Goal: Task Accomplishment & Management: Use online tool/utility

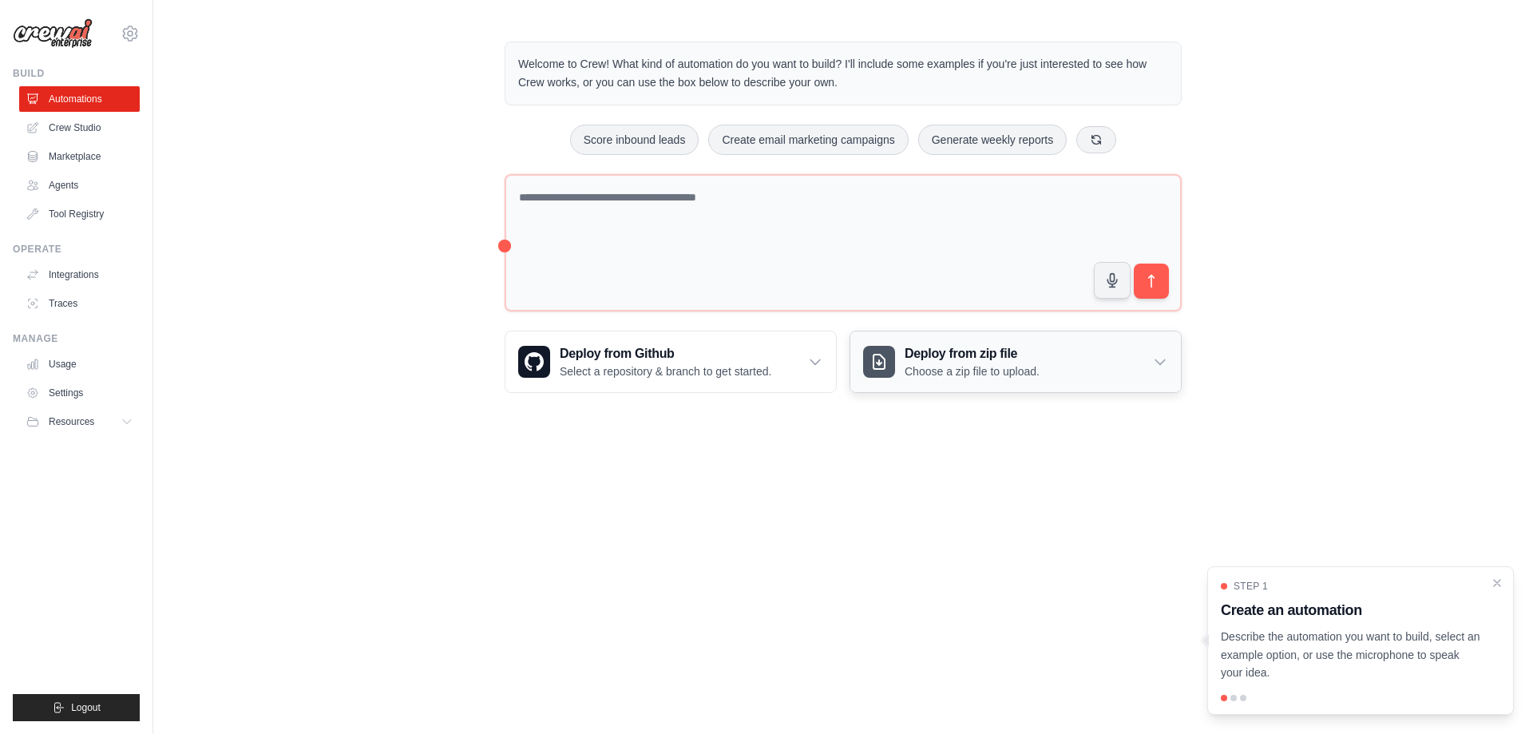
click at [1094, 352] on div "Deploy from zip file Choose a zip file to upload." at bounding box center [1015, 361] width 331 height 61
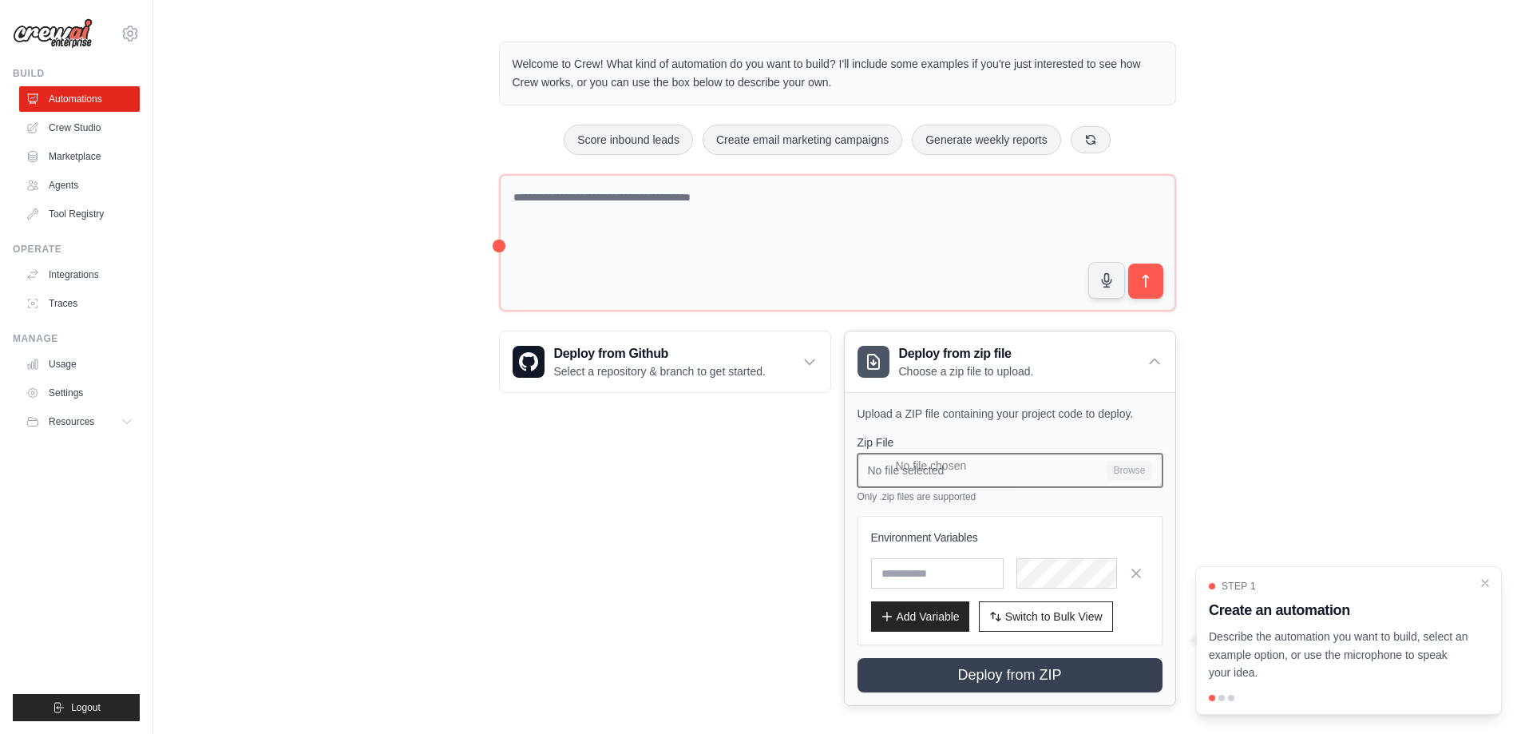
click at [1135, 466] on input "No file selected Browse" at bounding box center [1010, 471] width 305 height 34
type input "**********"
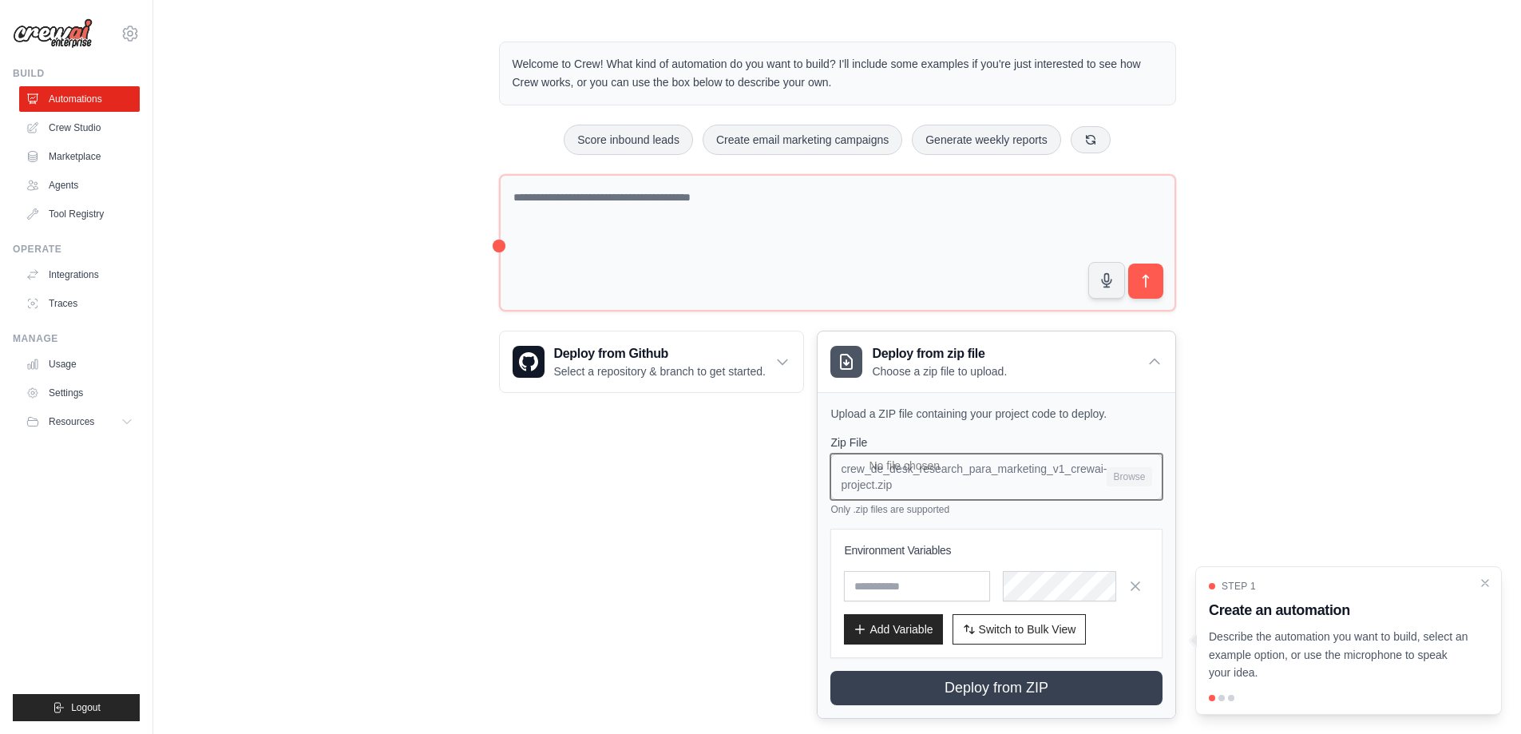
scroll to position [26, 0]
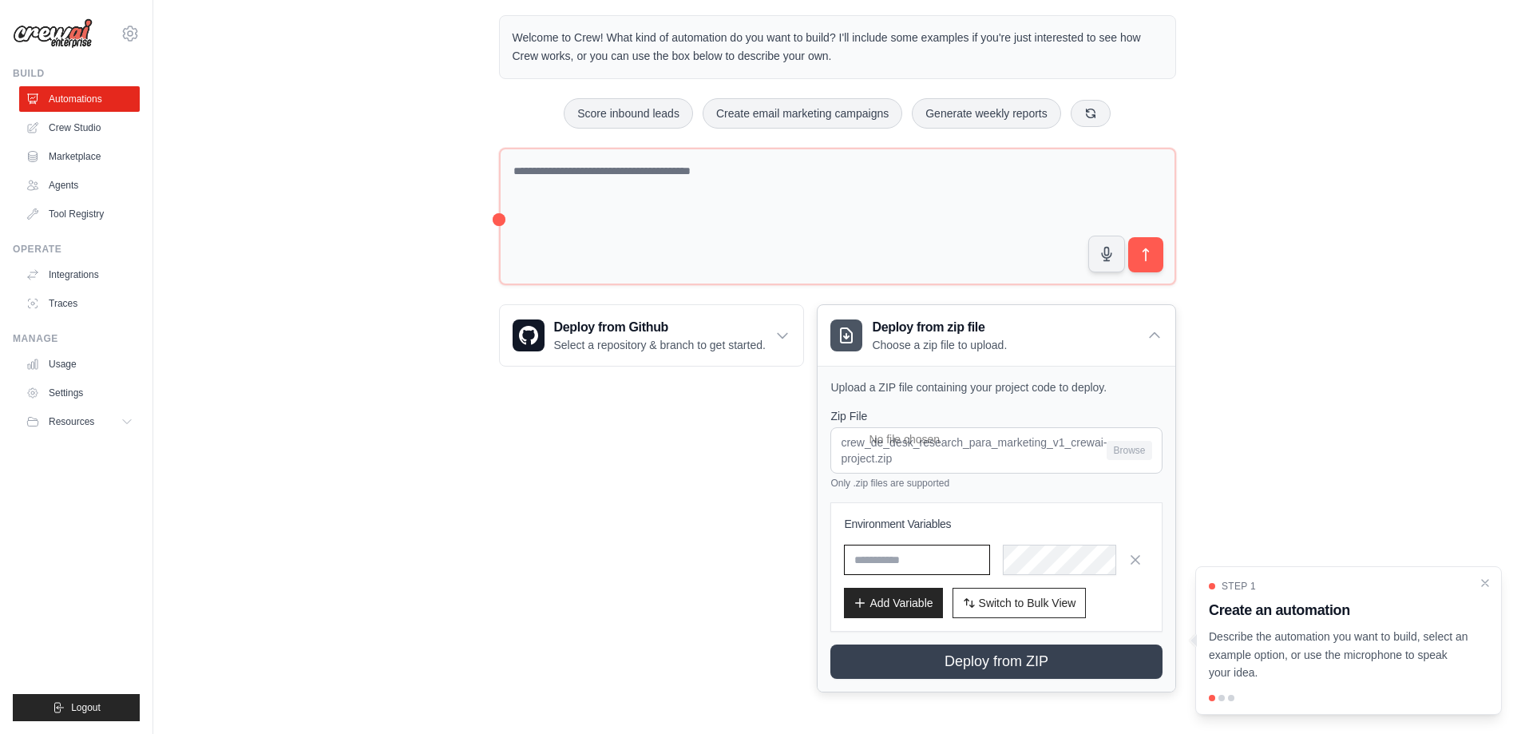
click at [966, 557] on input "text" at bounding box center [917, 560] width 146 height 30
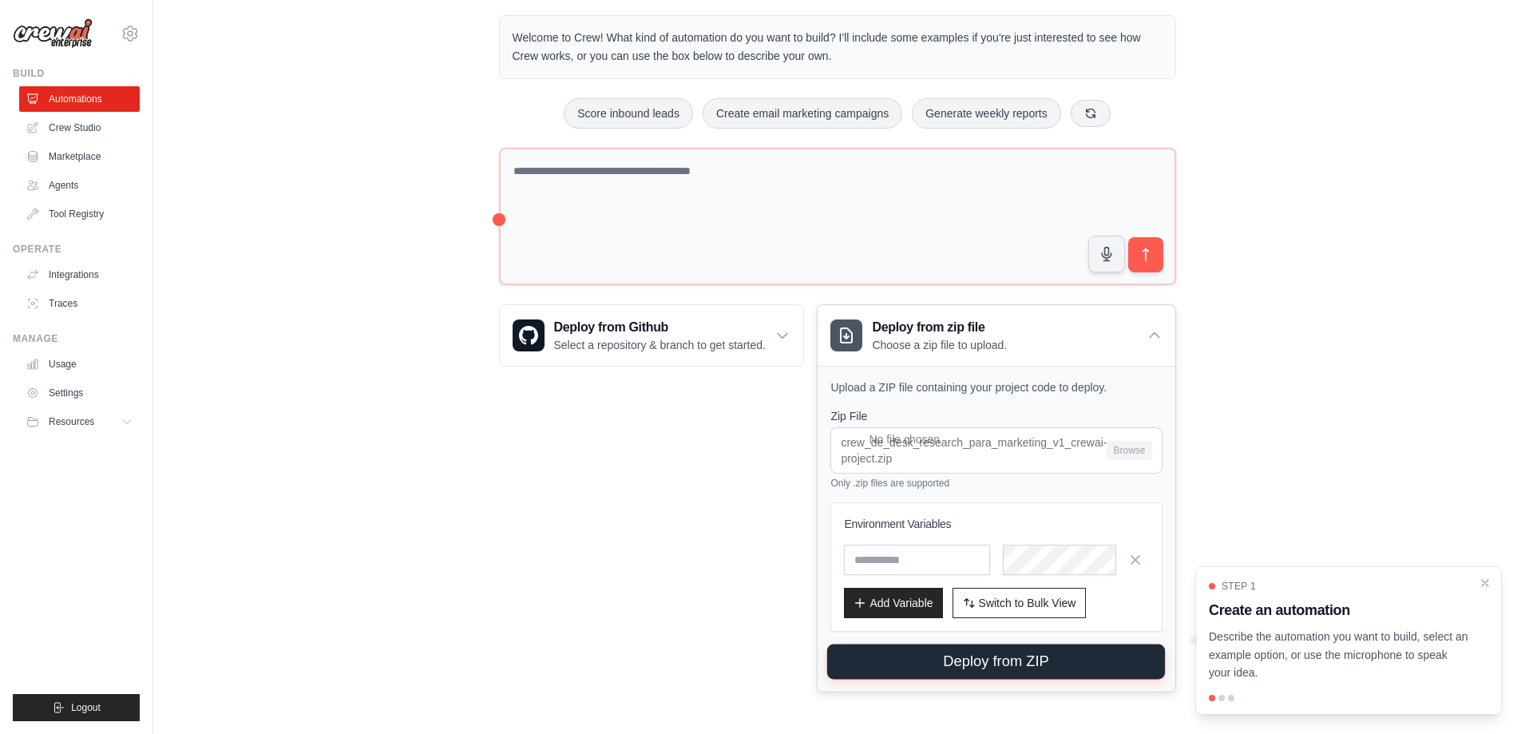
click at [985, 662] on button "Deploy from ZIP" at bounding box center [996, 661] width 338 height 35
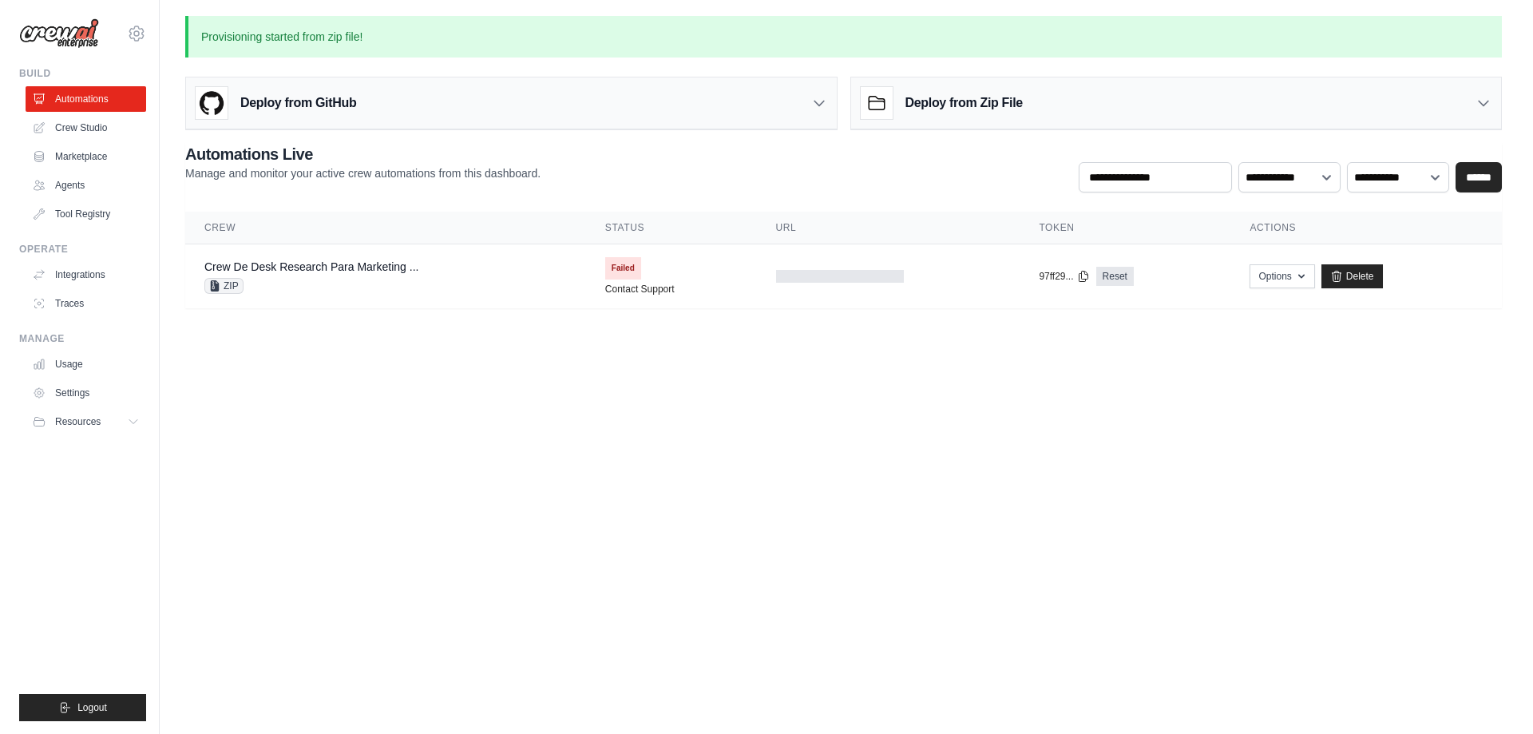
scroll to position [0, 0]
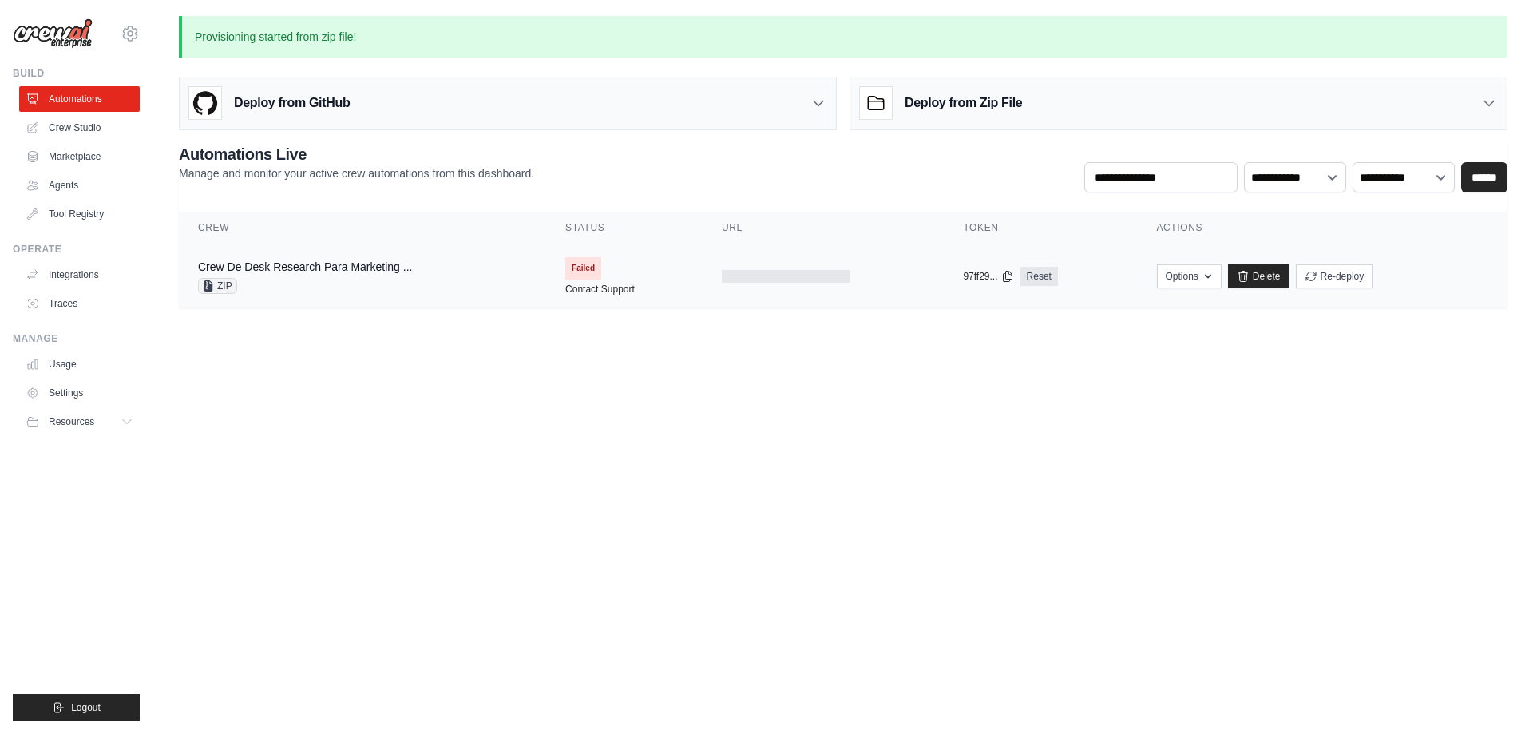
click at [650, 282] on td "Failed Contact Support" at bounding box center [624, 276] width 156 height 64
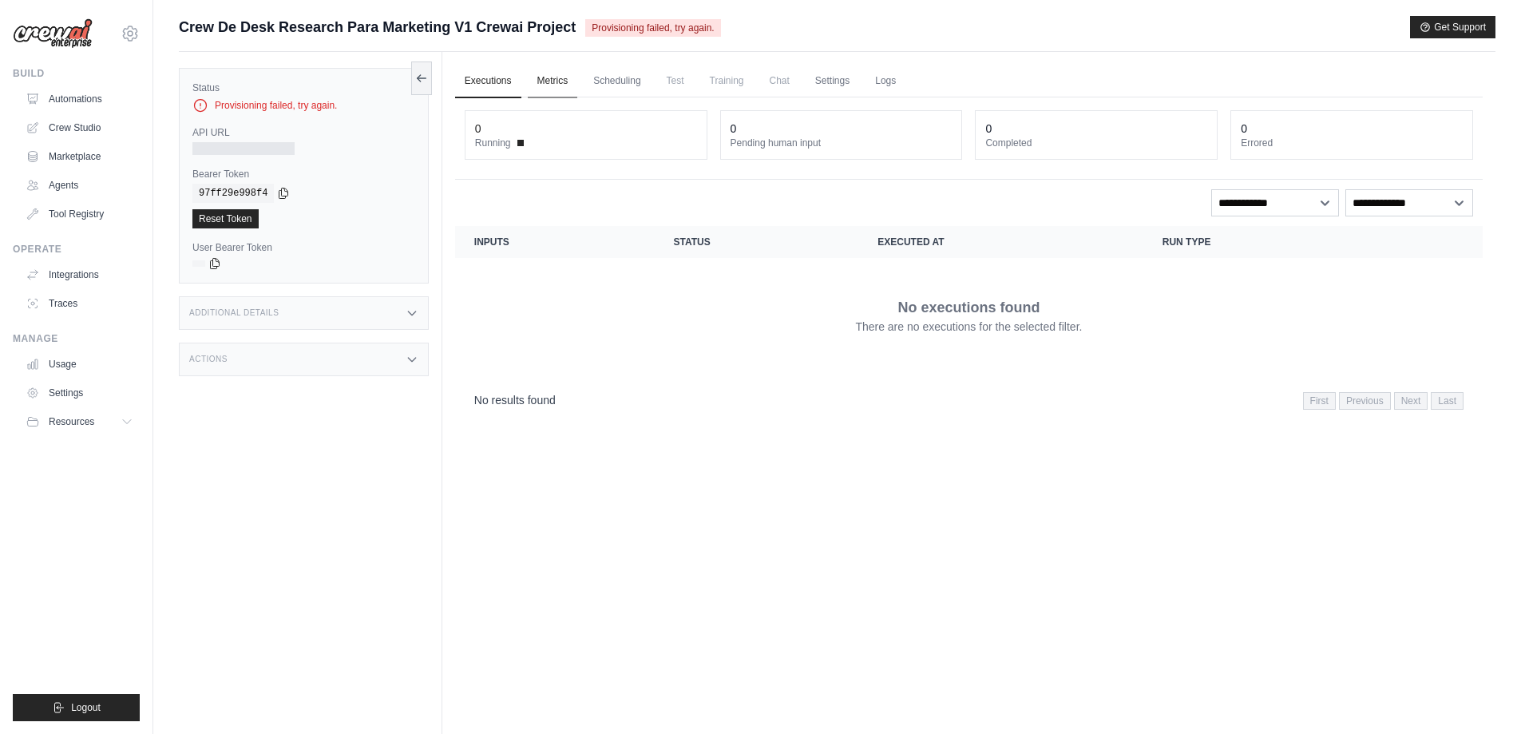
click at [561, 88] on link "Metrics" at bounding box center [553, 82] width 50 height 34
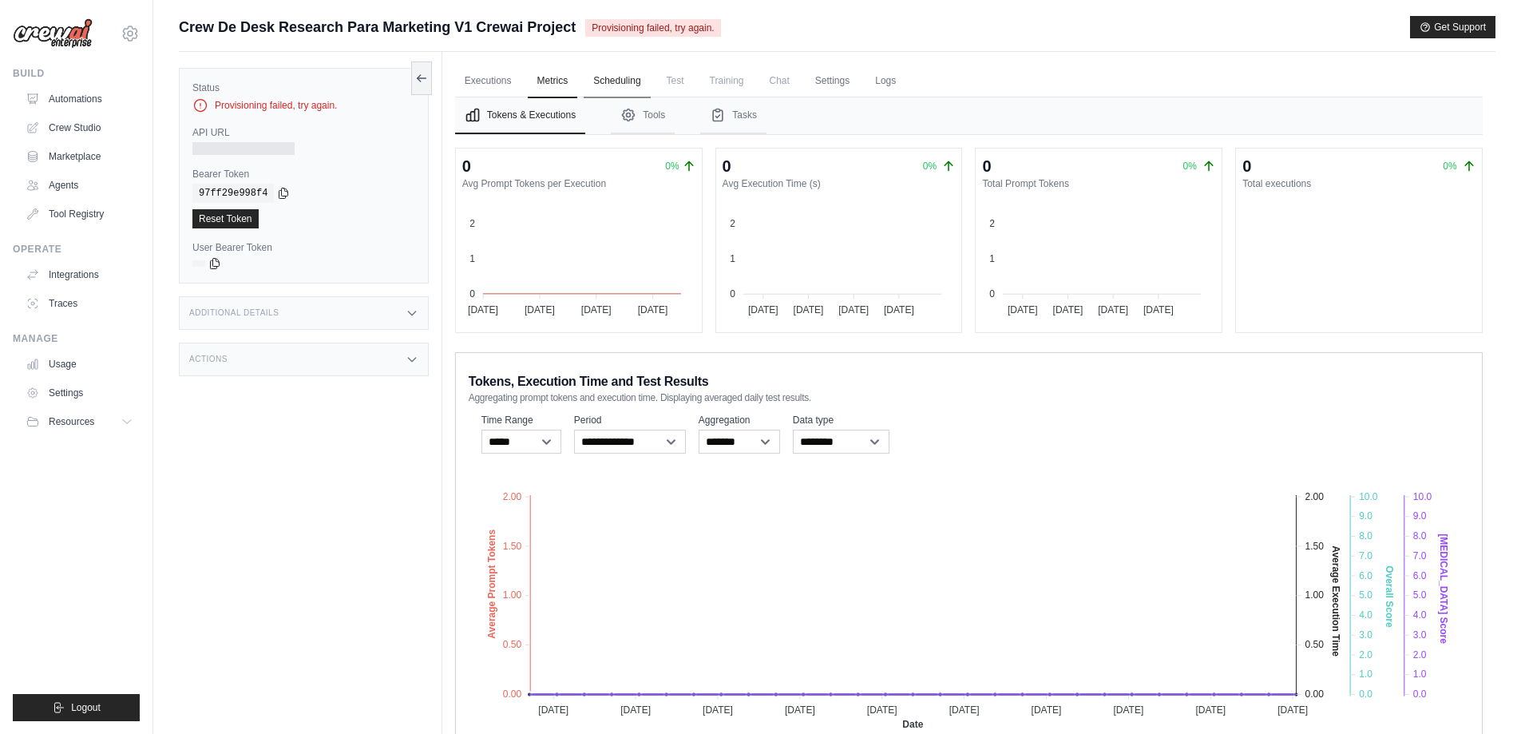
click at [630, 90] on link "Scheduling" at bounding box center [617, 82] width 66 height 34
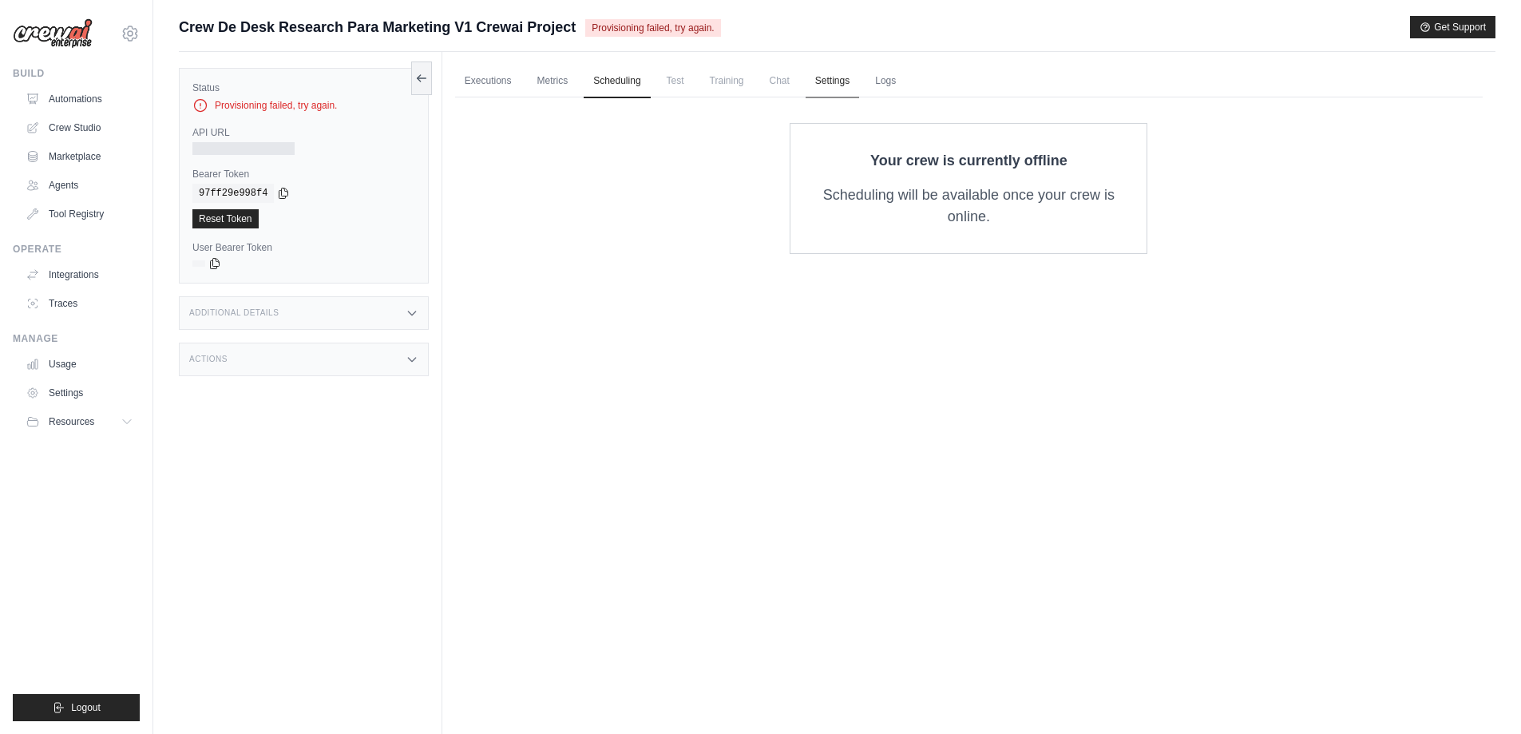
click at [826, 77] on link "Settings" at bounding box center [832, 82] width 53 height 34
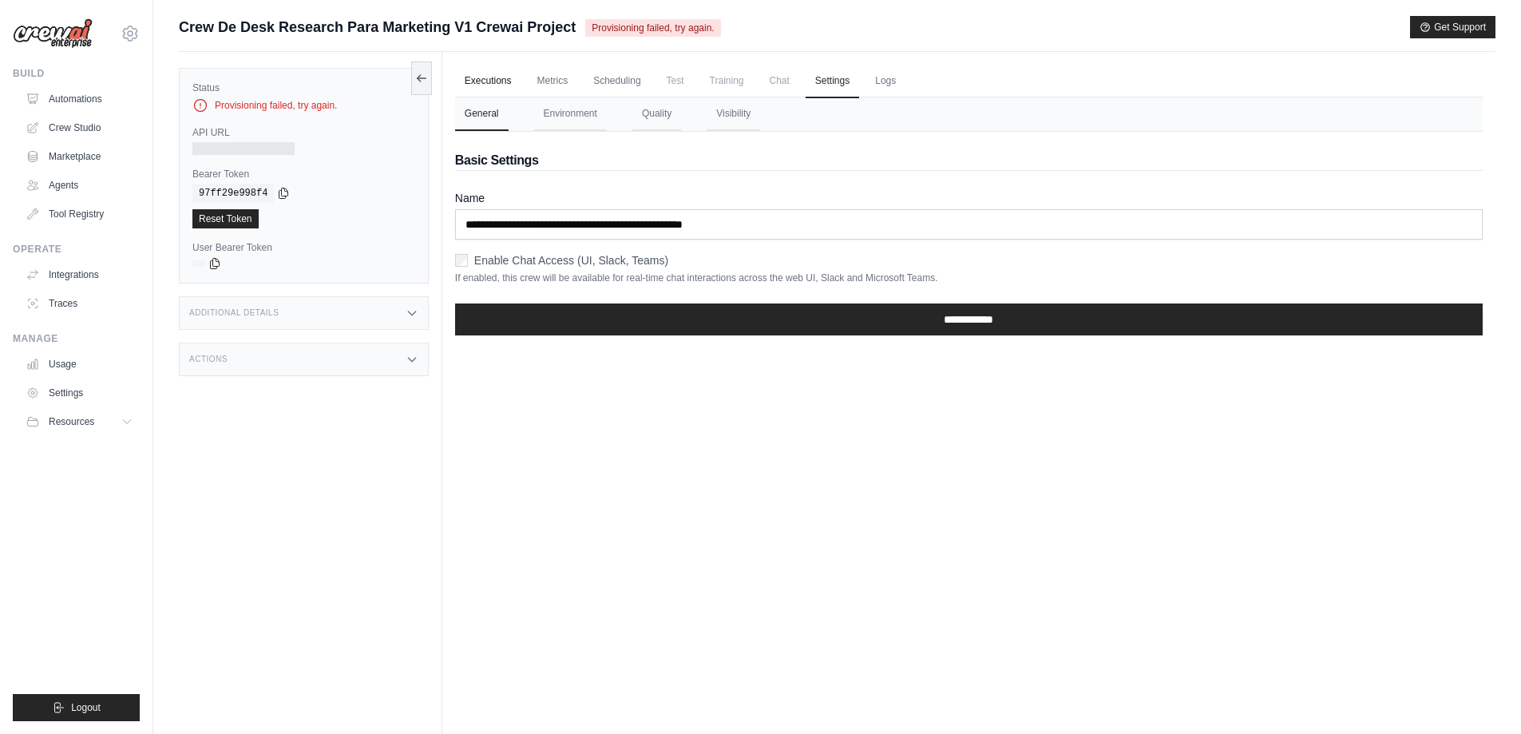
click at [495, 93] on link "Executions" at bounding box center [488, 82] width 66 height 34
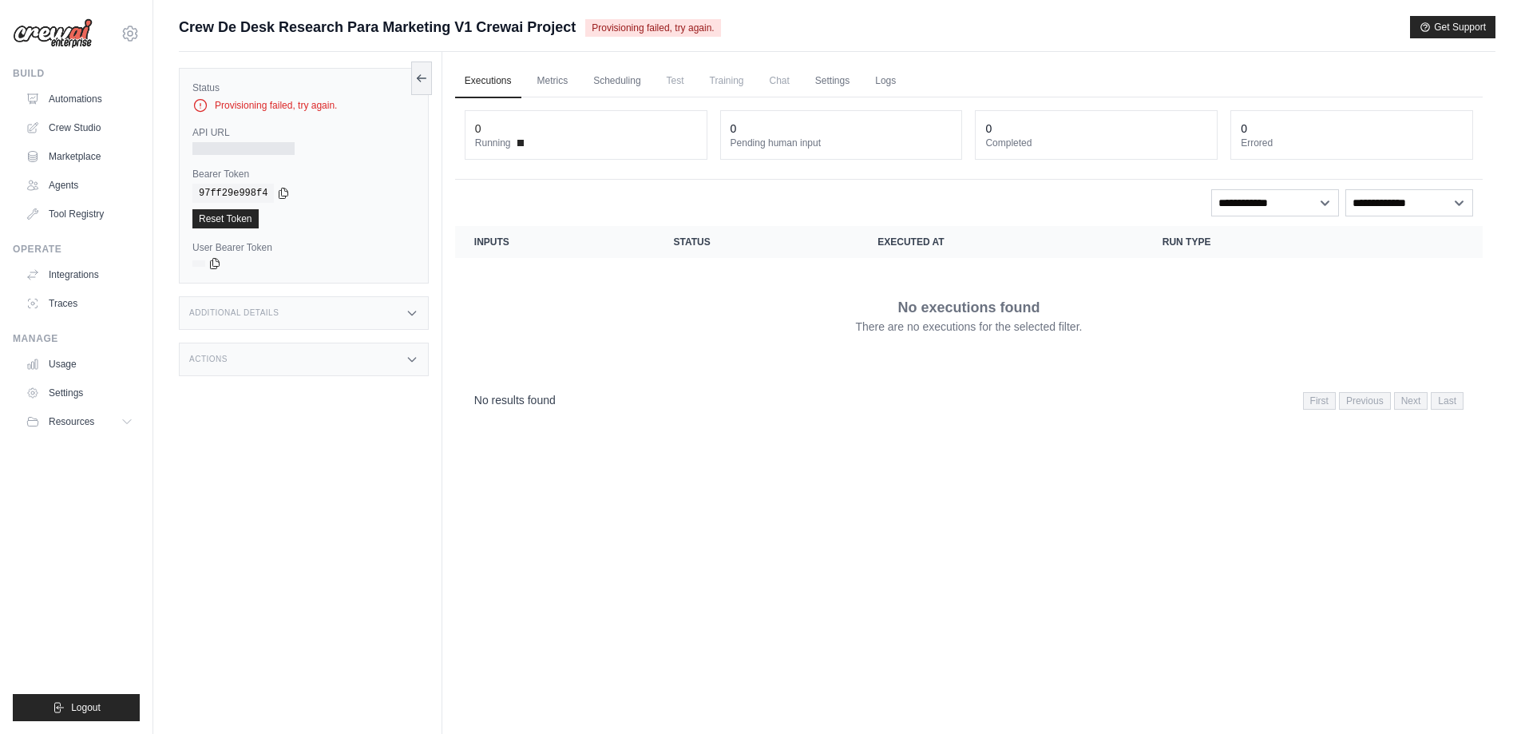
click at [337, 304] on div "Additional Details" at bounding box center [304, 313] width 250 height 34
click at [375, 447] on div "Actions" at bounding box center [304, 454] width 250 height 34
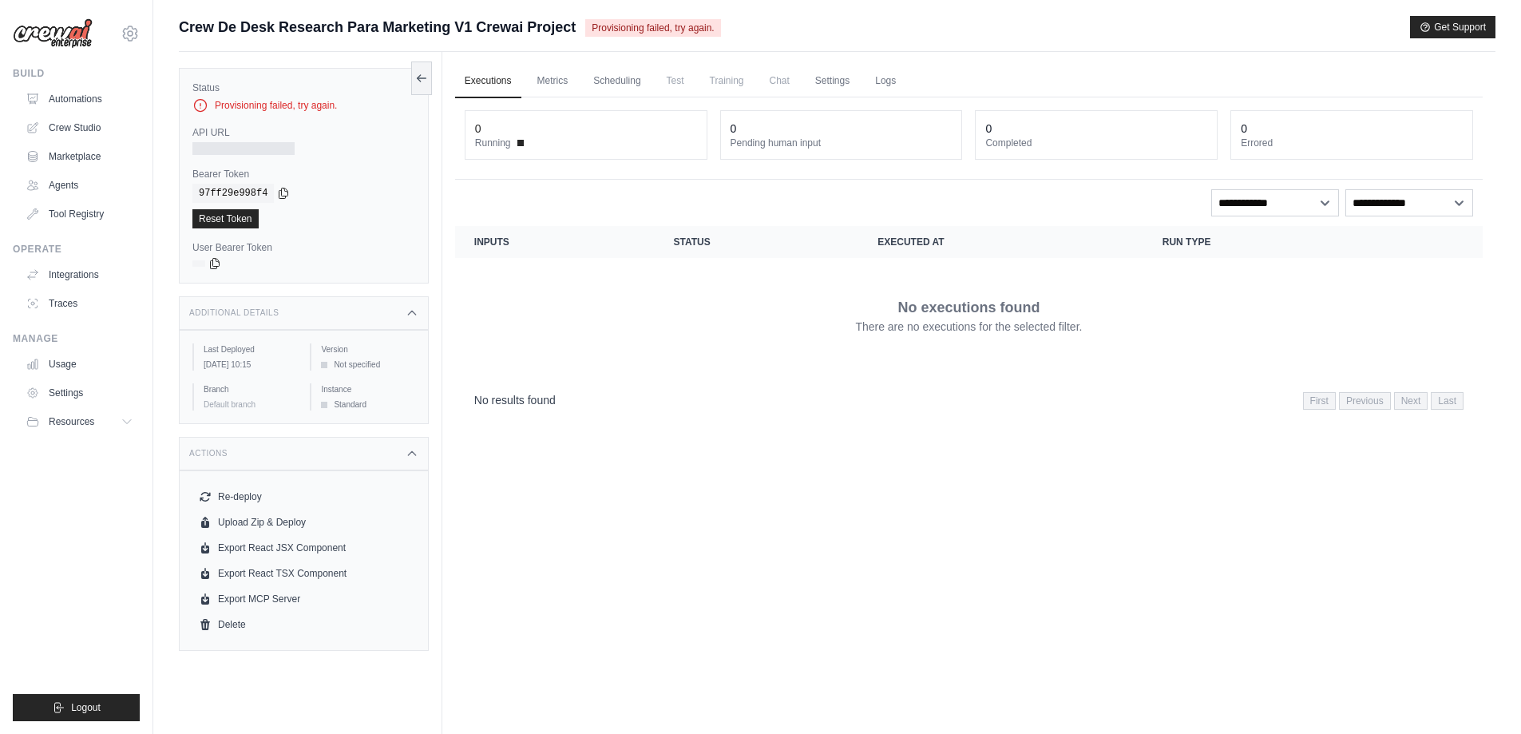
click at [455, 22] on span "Crew De Desk Research Para Marketing V1 Crewai Project" at bounding box center [377, 27] width 397 height 22
